Goal: Communication & Community: Answer question/provide support

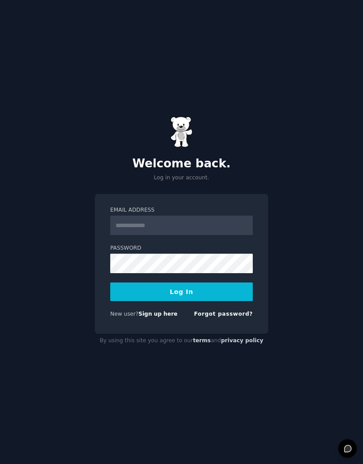
type input "**********"
click at [151, 301] on button "Log In" at bounding box center [181, 291] width 142 height 19
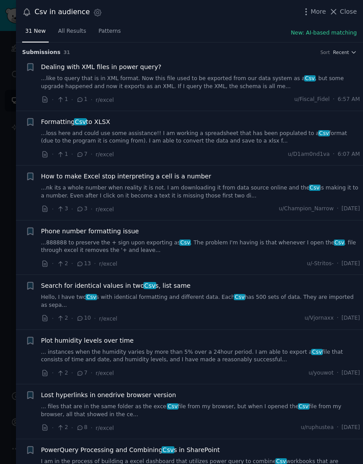
click at [249, 134] on link "...loss here and could use some assistance!! I am working a spreadsheet that ha…" at bounding box center [200, 137] width 319 height 15
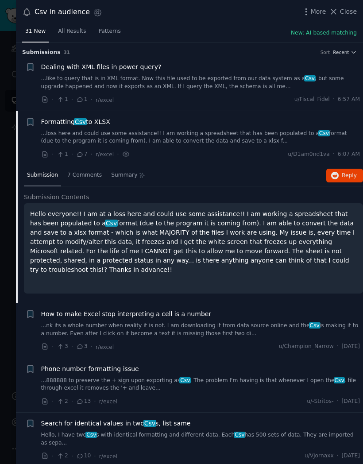
click at [287, 152] on div "· 1 · 7 · r/excel · u/D1am0nd1va · 6:07 AM" at bounding box center [200, 153] width 319 height 9
click at [280, 135] on link "...loss here and could use some assistance!! I am working a spreadsheet that ha…" at bounding box center [200, 137] width 319 height 15
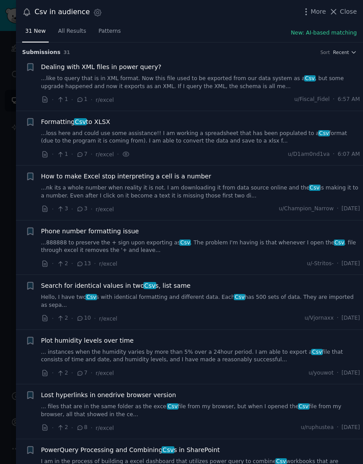
click at [268, 140] on link "...loss here and could use some assistance!! I am working a spreadsheet that ha…" at bounding box center [200, 137] width 319 height 15
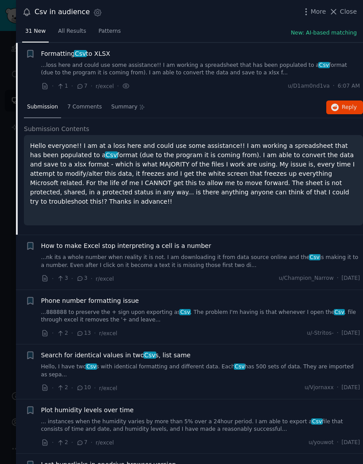
scroll to position [68, 0]
click at [84, 113] on div "7 Comments" at bounding box center [84, 107] width 41 height 21
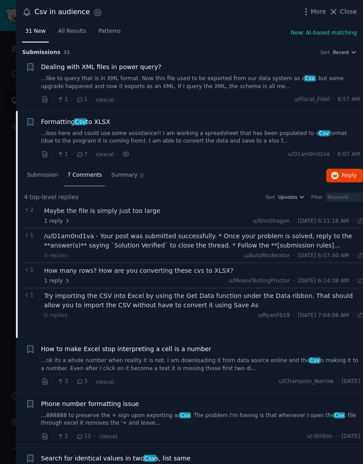
scroll to position [0, 0]
